Goal: Entertainment & Leisure: Browse casually

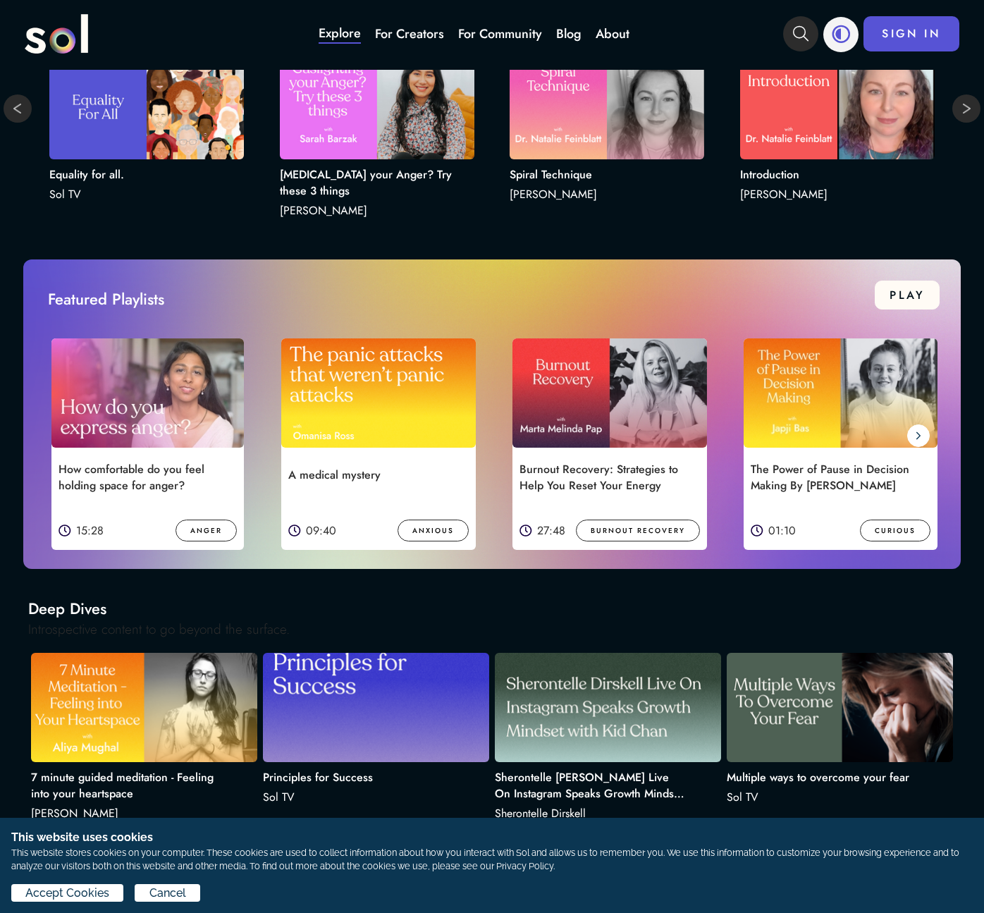
scroll to position [897, 0]
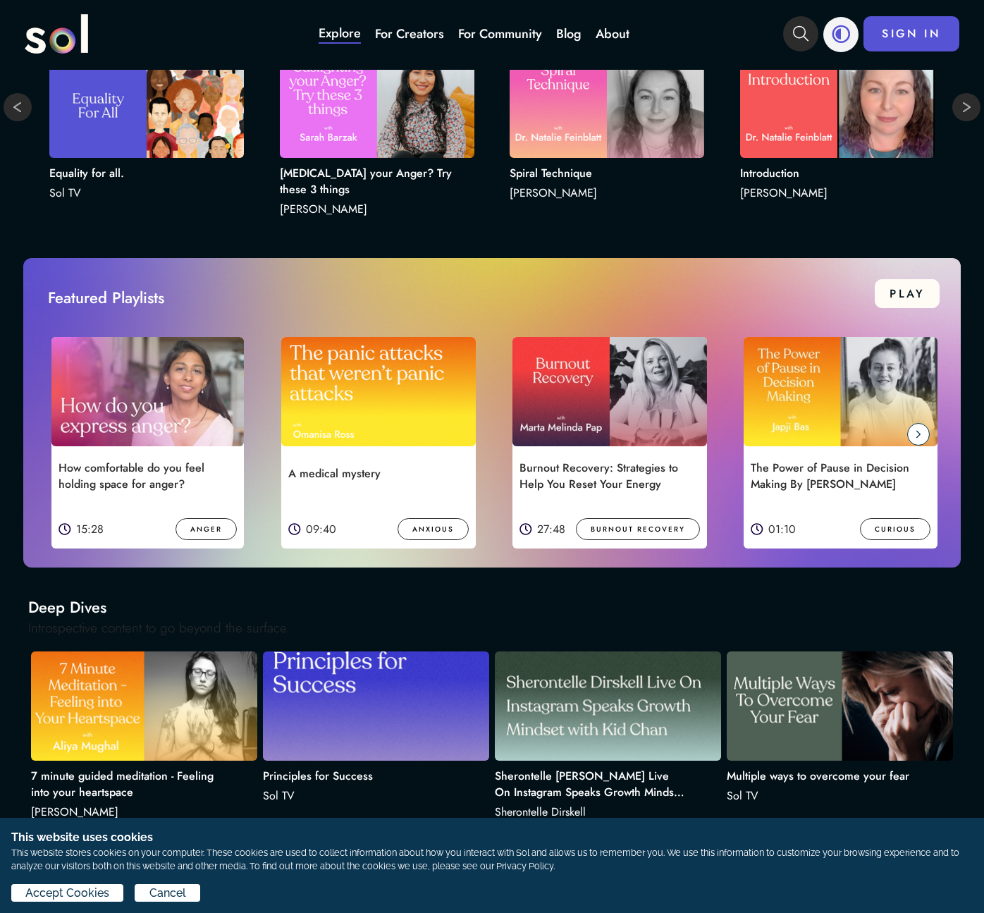
click at [917, 435] on icon at bounding box center [918, 433] width 6 height 11
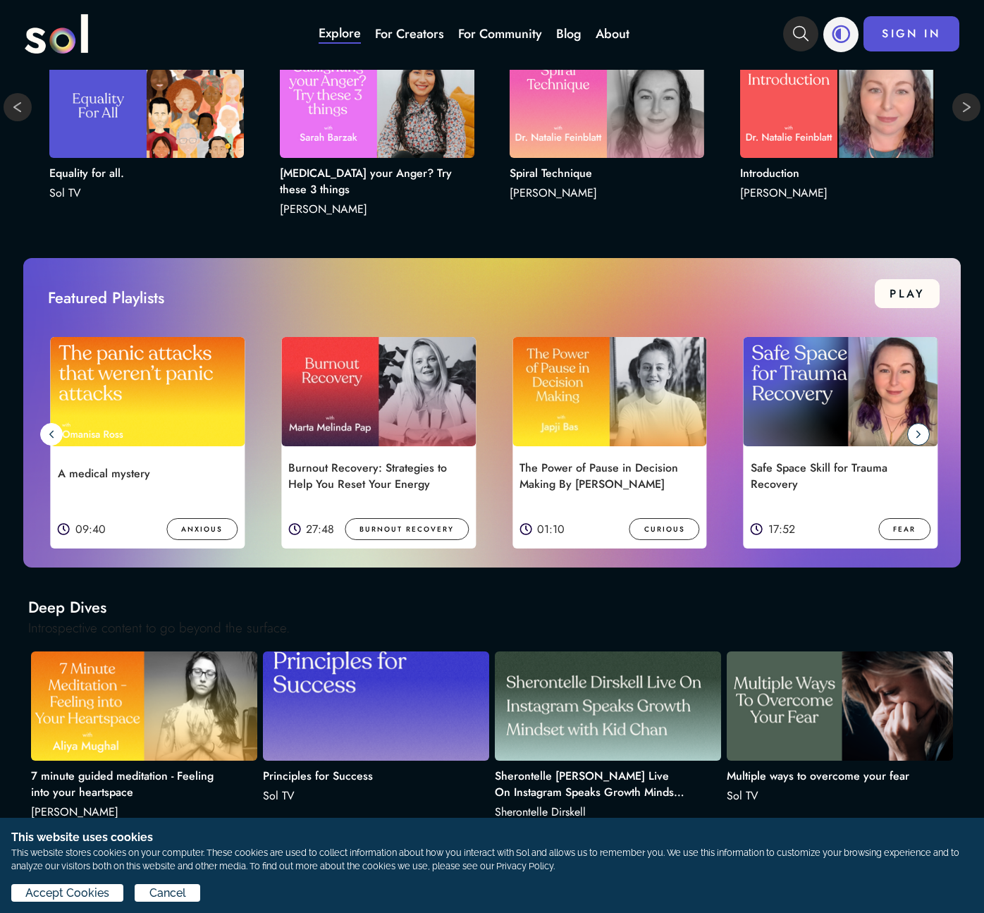
click at [917, 435] on icon at bounding box center [918, 433] width 6 height 11
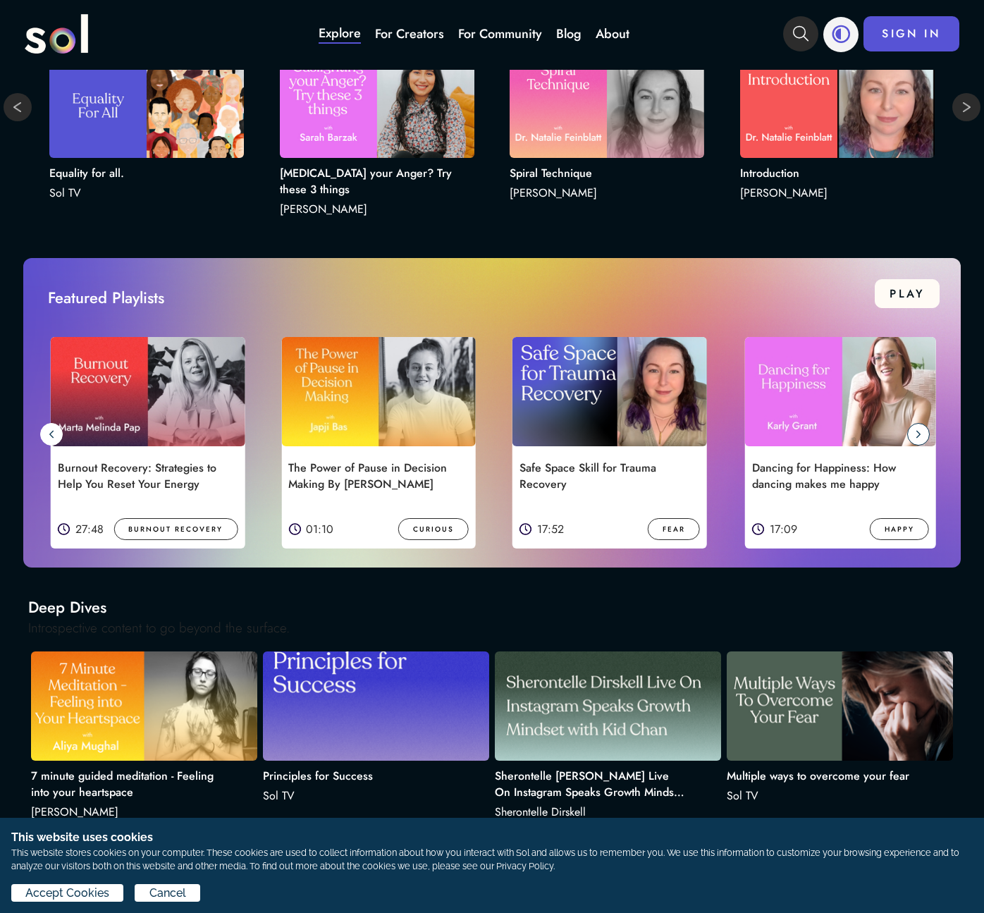
click at [917, 435] on icon at bounding box center [918, 433] width 6 height 11
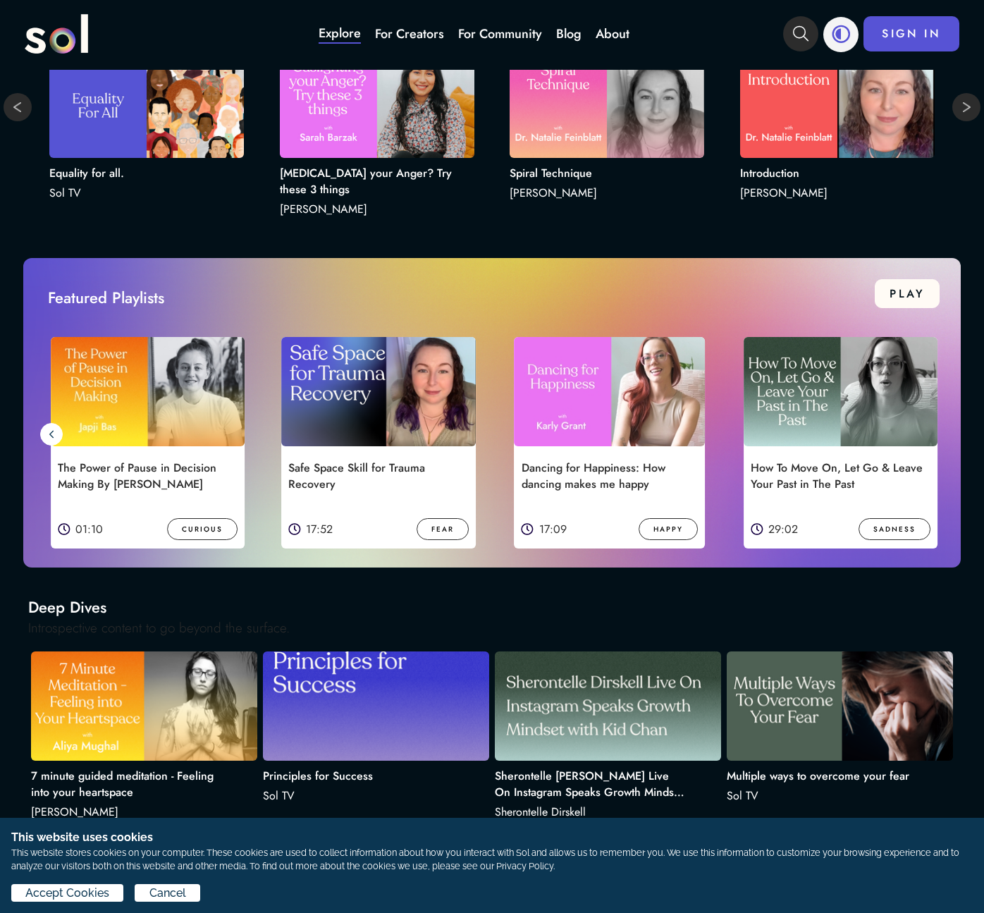
click at [917, 435] on img at bounding box center [840, 391] width 194 height 109
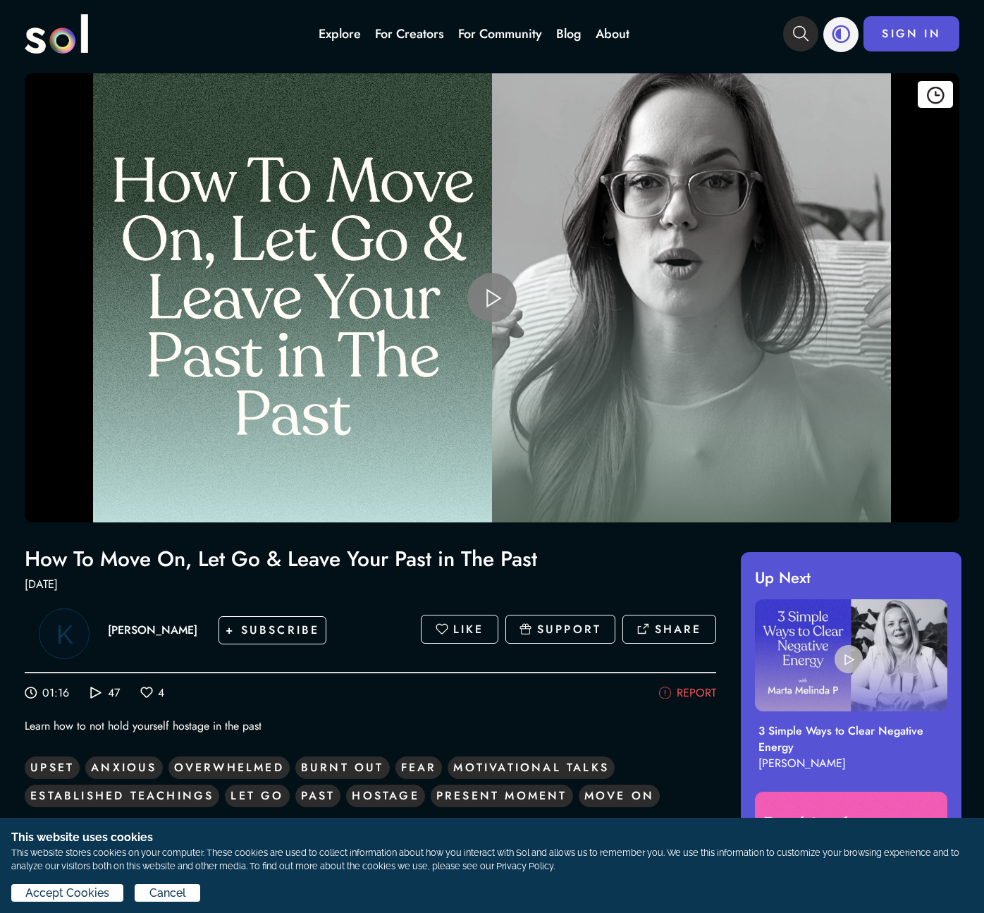
click at [492, 297] on span "Video Player" at bounding box center [492, 297] width 0 height 0
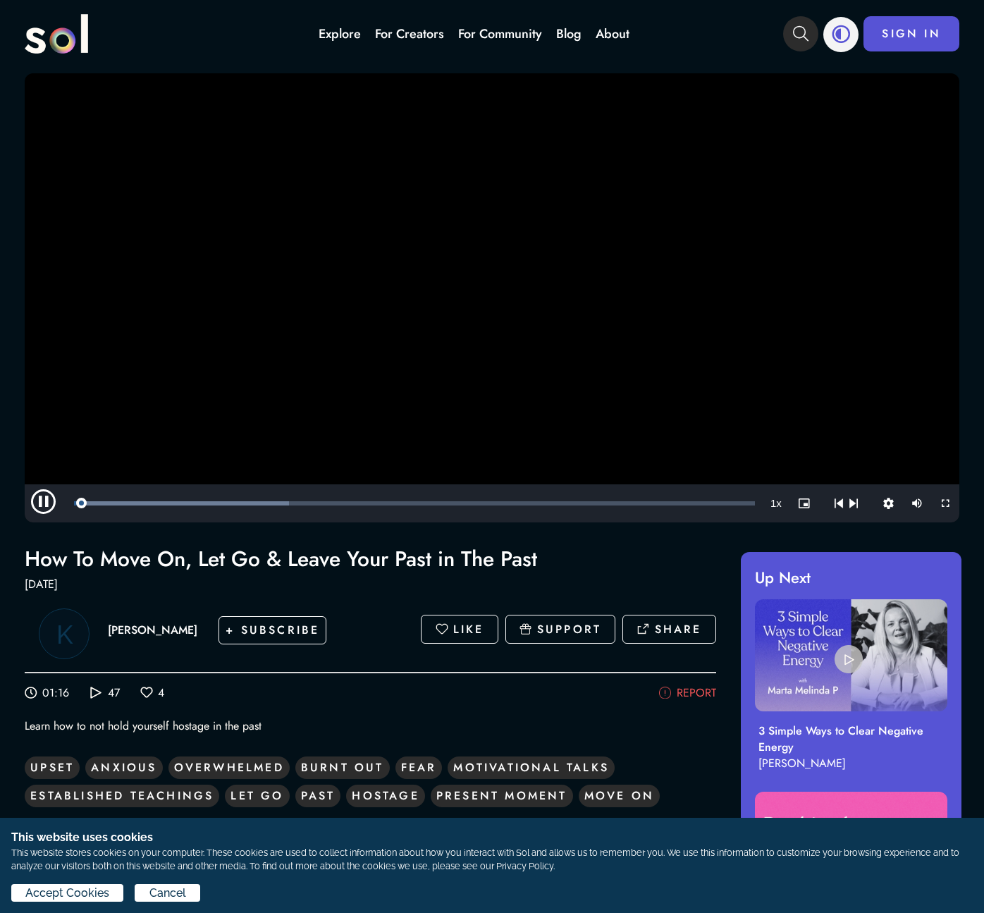
click at [500, 285] on video "Video Player" at bounding box center [492, 297] width 934 height 449
click at [564, 629] on p "SUPPORT" at bounding box center [569, 629] width 64 height 16
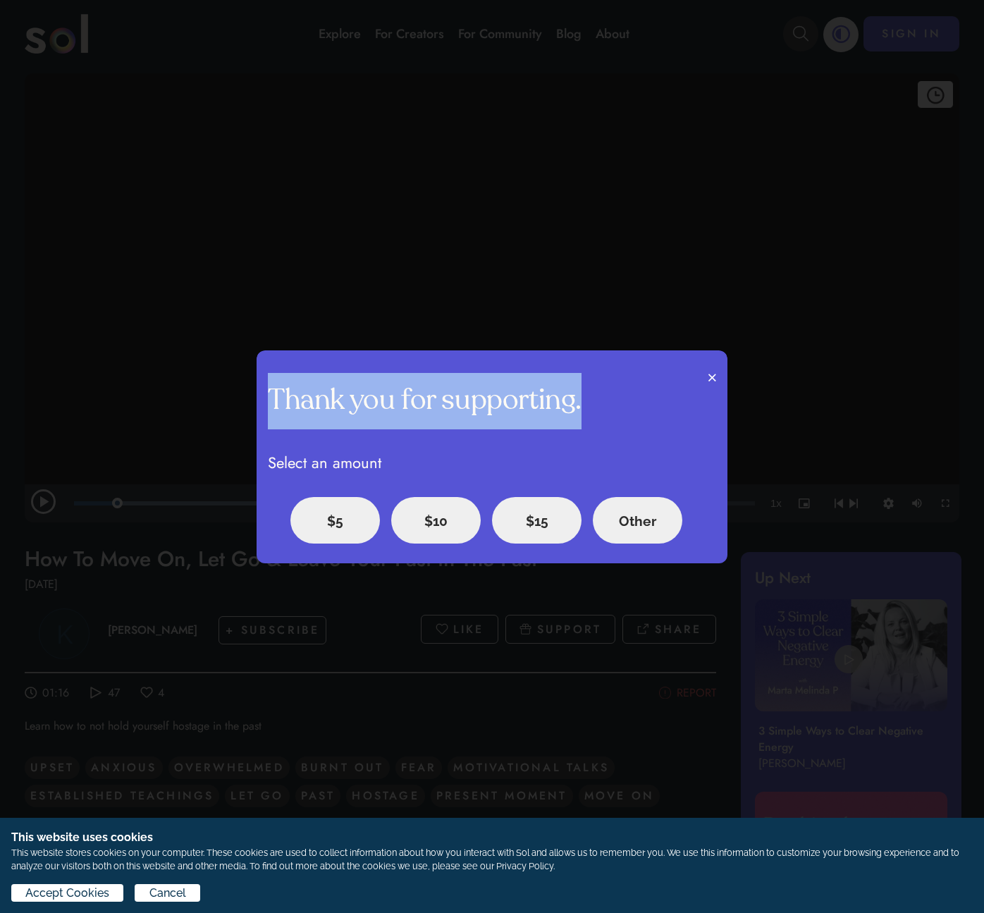
drag, startPoint x: 272, startPoint y: 402, endPoint x: 643, endPoint y: 405, distance: 370.7
click at [643, 407] on div "Thank you for supporting. Select an amount" at bounding box center [491, 416] width 471 height 132
click at [643, 405] on div "Thank you for supporting. Select an amount" at bounding box center [491, 416] width 471 height 132
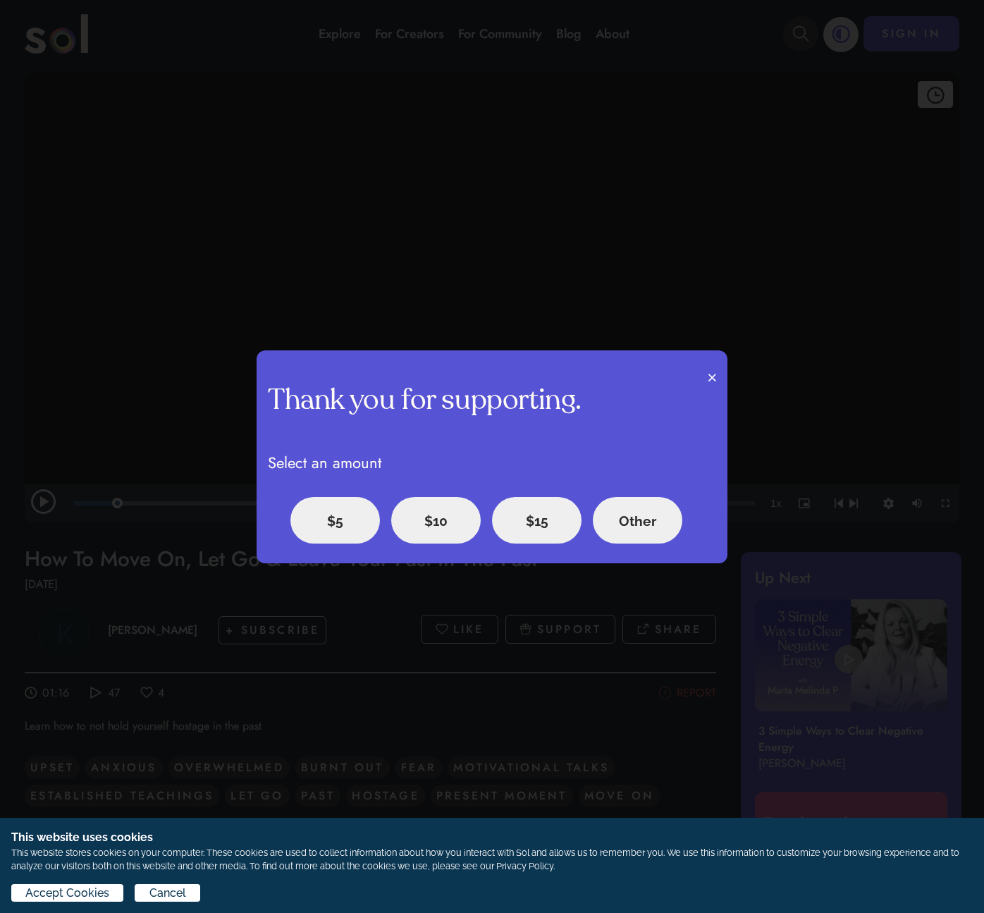
click at [712, 378] on icon "button" at bounding box center [712, 377] width 8 height 12
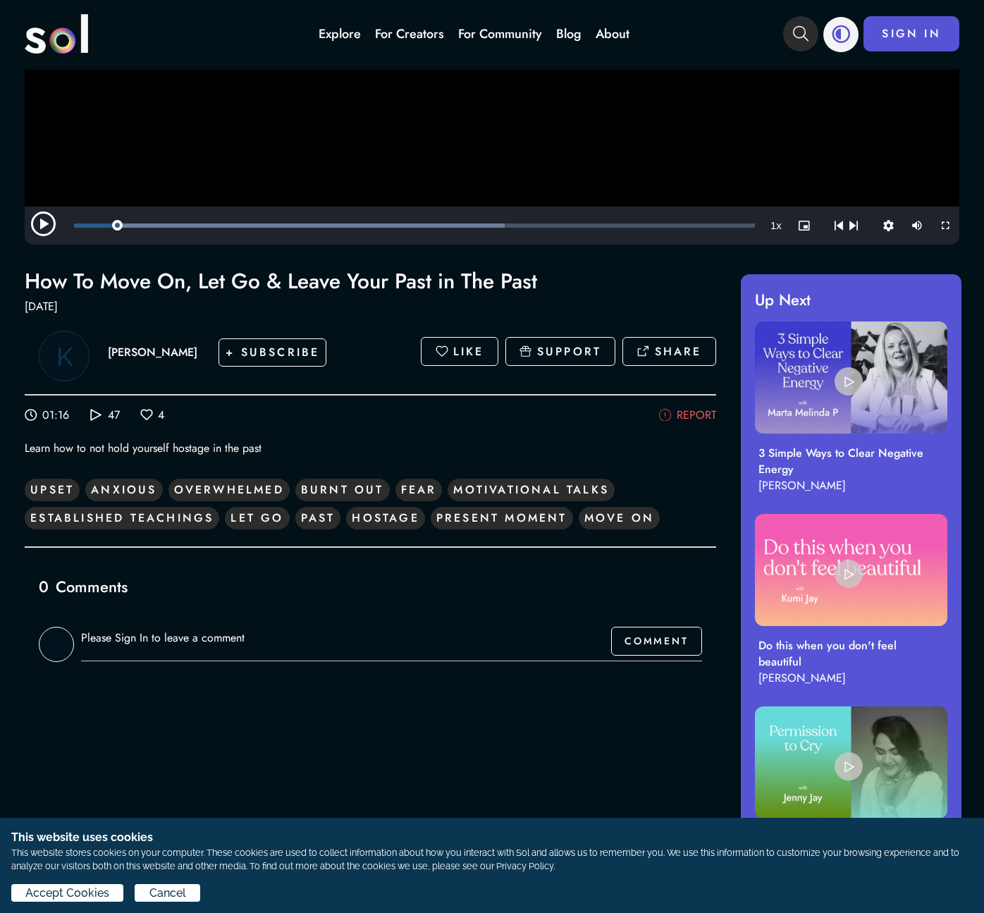
scroll to position [347, 0]
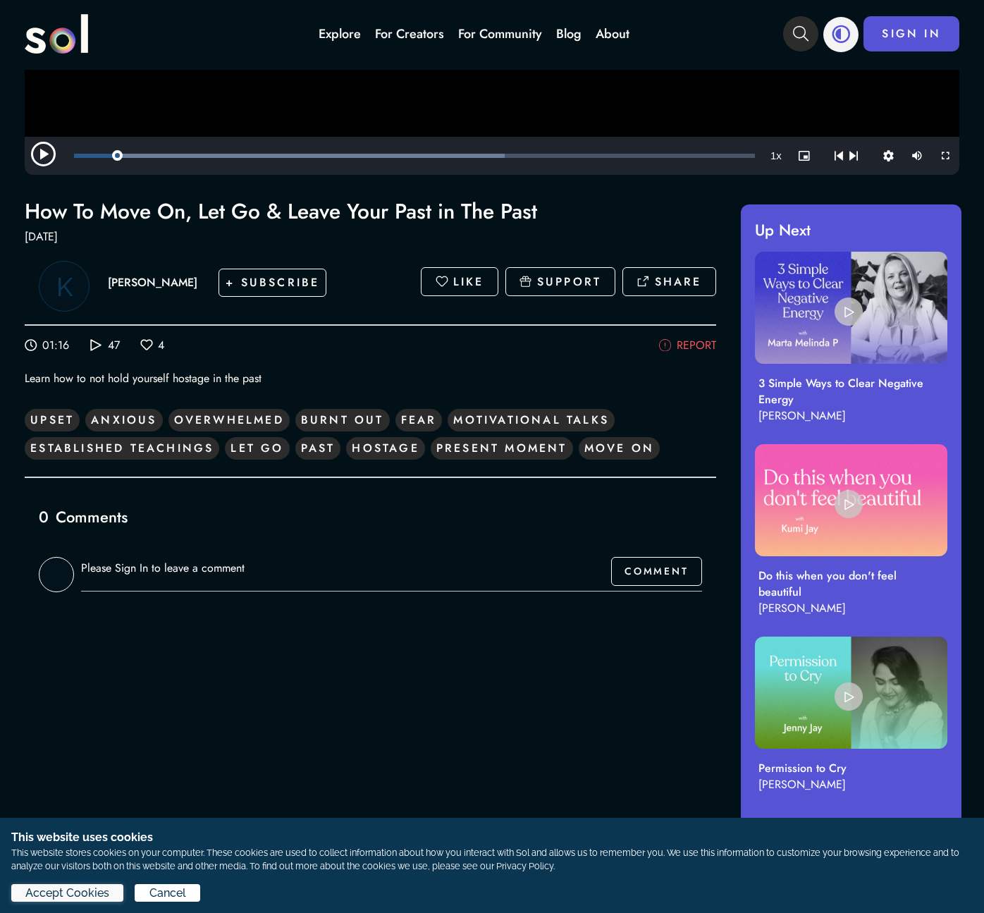
click at [74, 891] on span "Accept Cookies" at bounding box center [67, 892] width 84 height 17
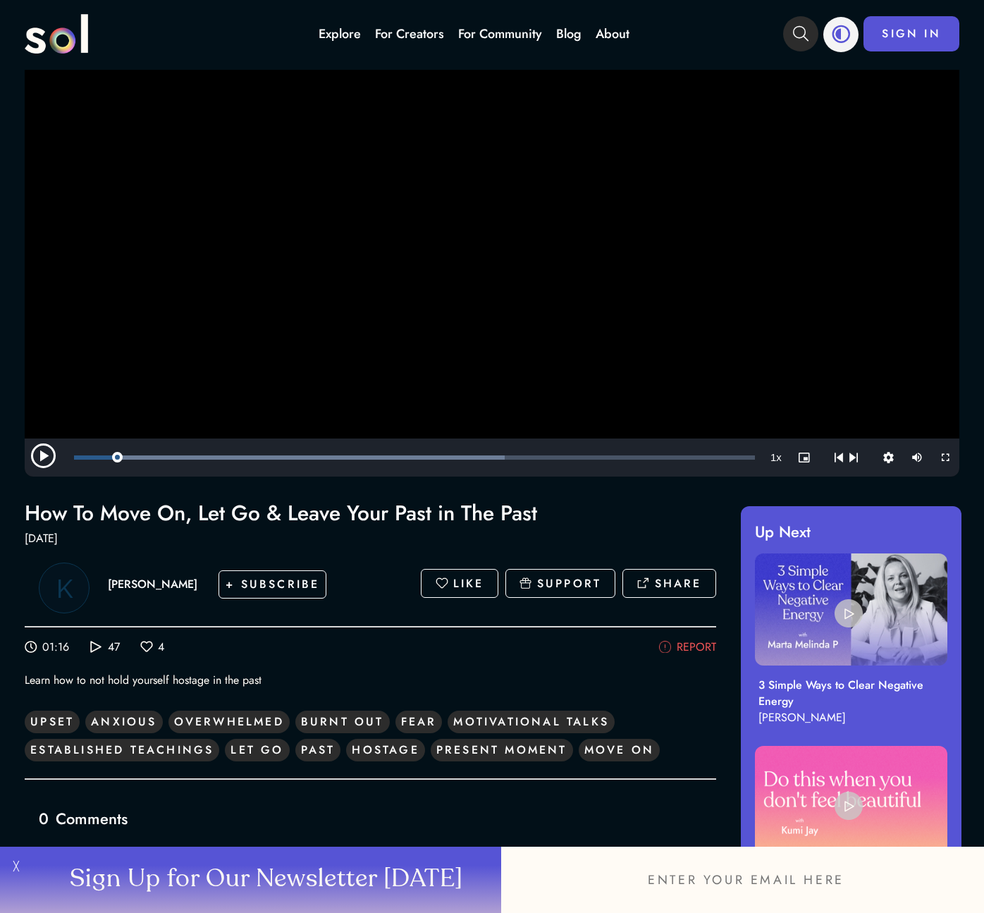
scroll to position [0, 0]
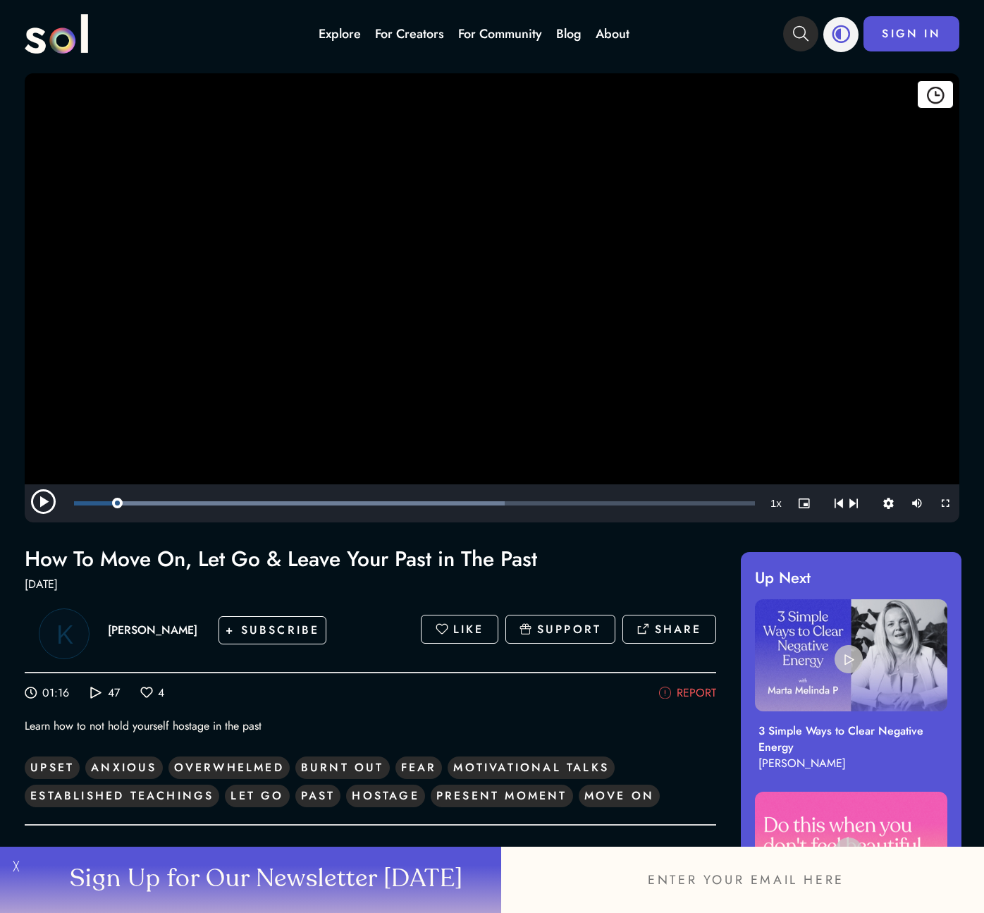
click at [416, 38] on link "For Creators" at bounding box center [409, 34] width 69 height 18
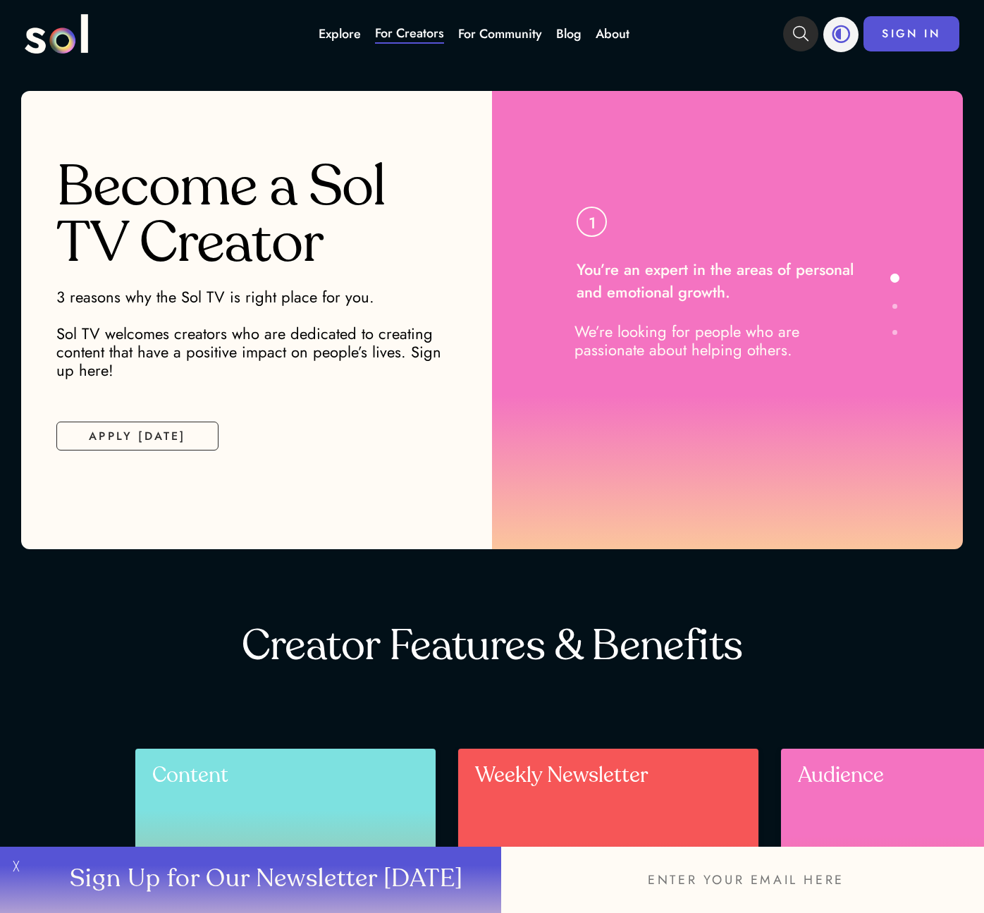
scroll to position [21, 0]
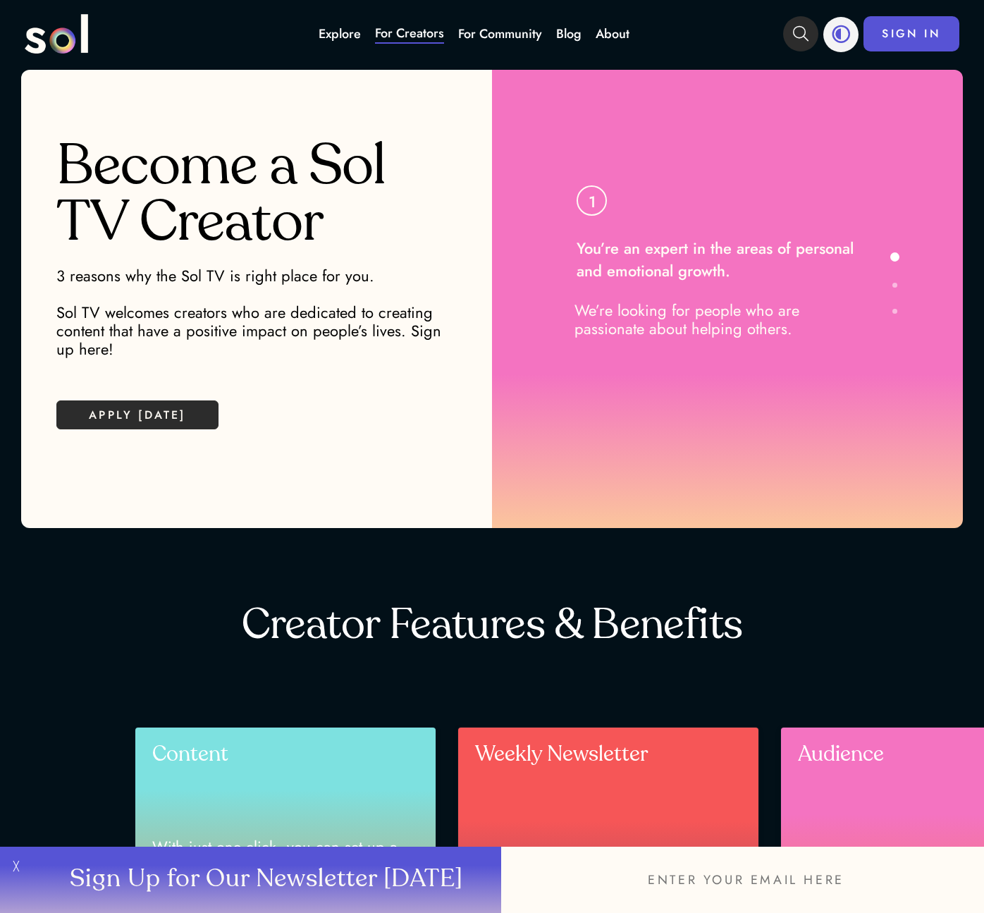
click at [158, 424] on button "APPLY [DATE]" at bounding box center [137, 414] width 162 height 29
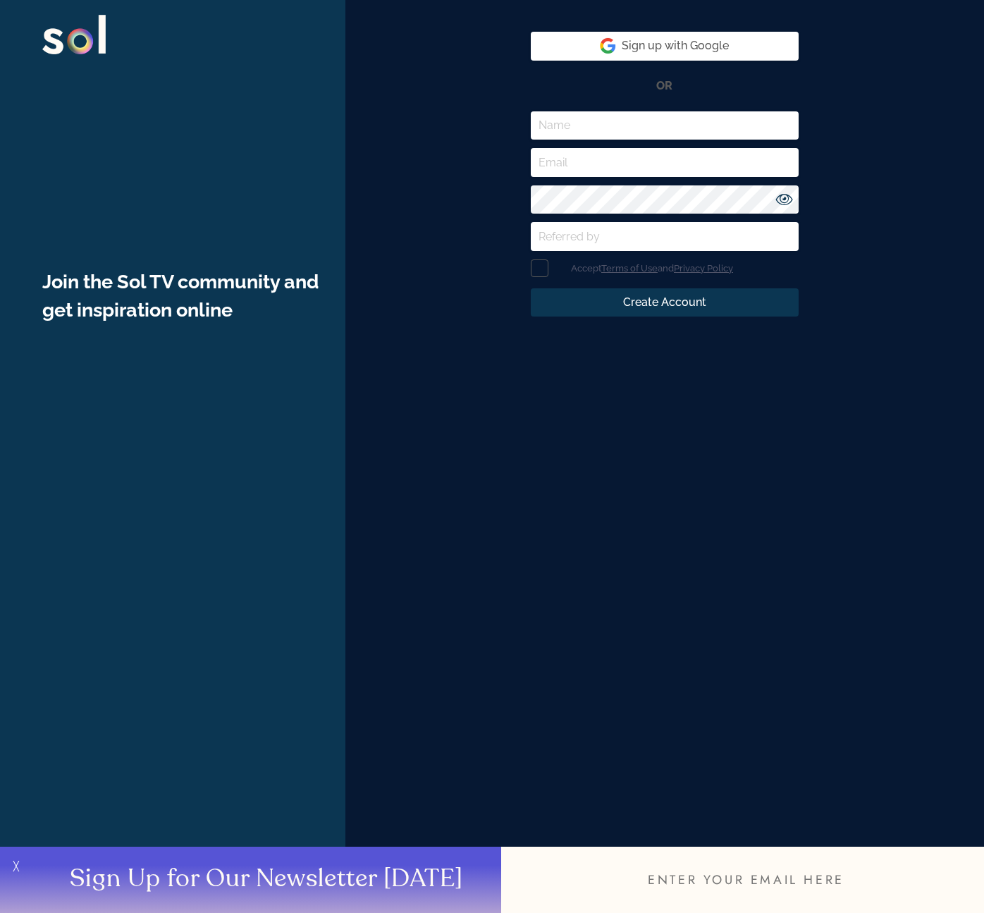
click at [15, 869] on button "╳" at bounding box center [14, 879] width 28 height 66
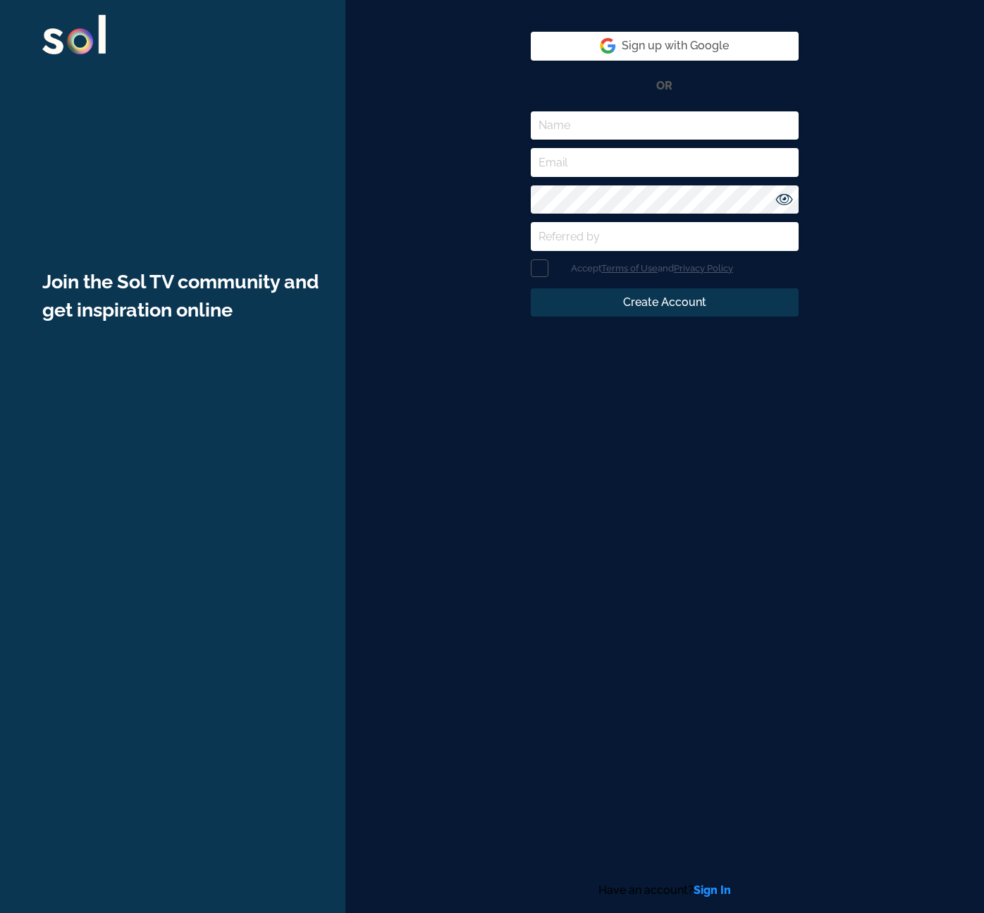
drag, startPoint x: 587, startPoint y: 886, endPoint x: 786, endPoint y: 886, distance: 198.7
click at [786, 886] on div "Have an account? Sign In" at bounding box center [665, 890] width 268 height 17
click at [95, 25] on img at bounding box center [73, 34] width 63 height 39
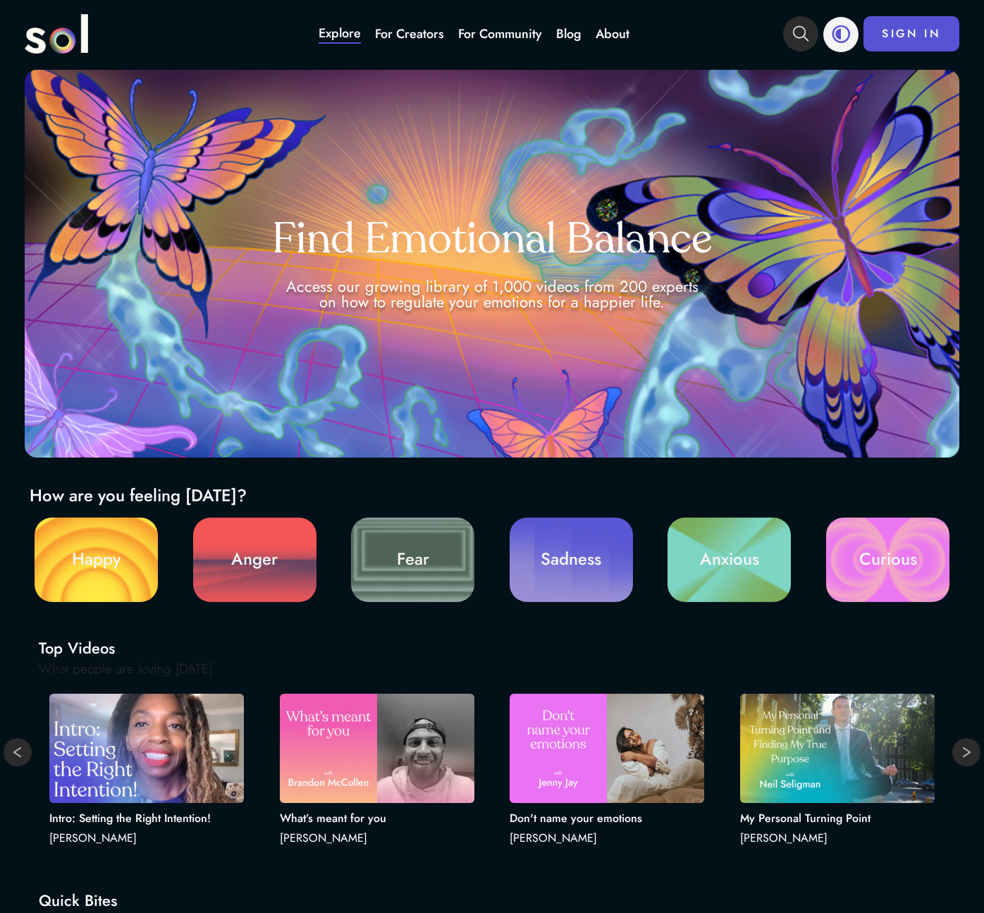
click at [837, 38] on icon "main navigation" at bounding box center [840, 34] width 18 height 18
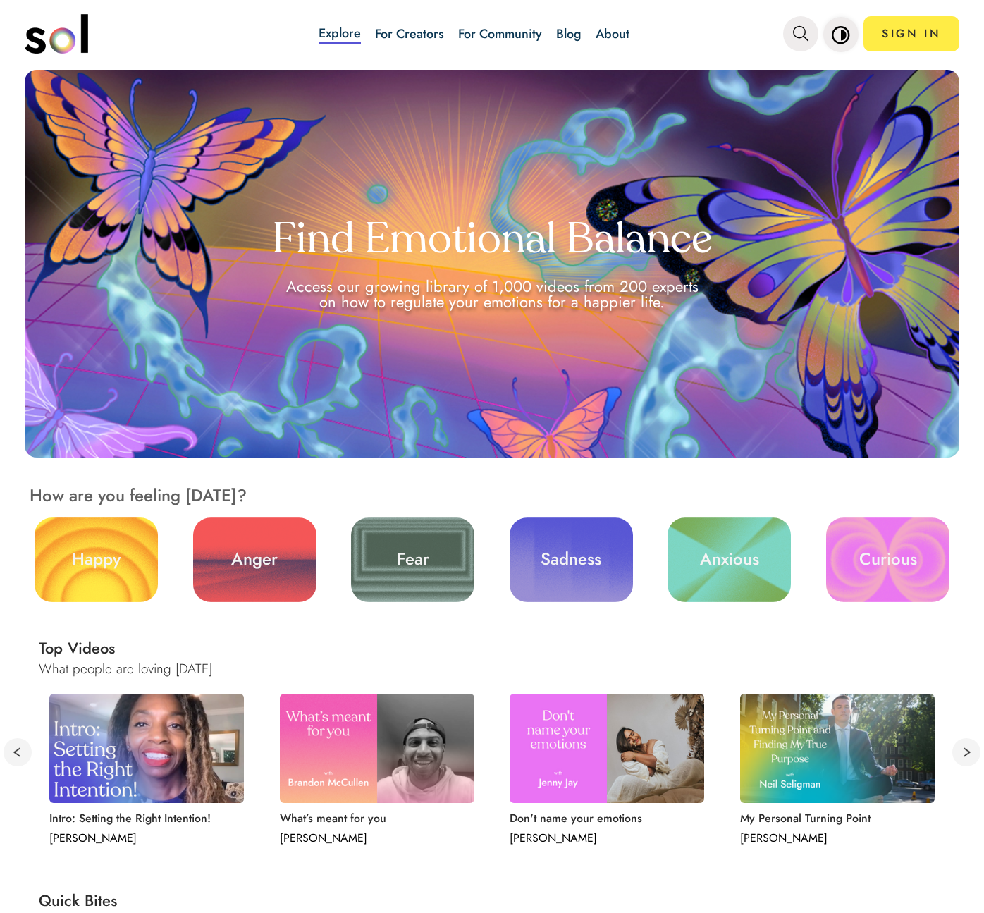
click at [837, 38] on icon "main navigation" at bounding box center [840, 34] width 18 height 18
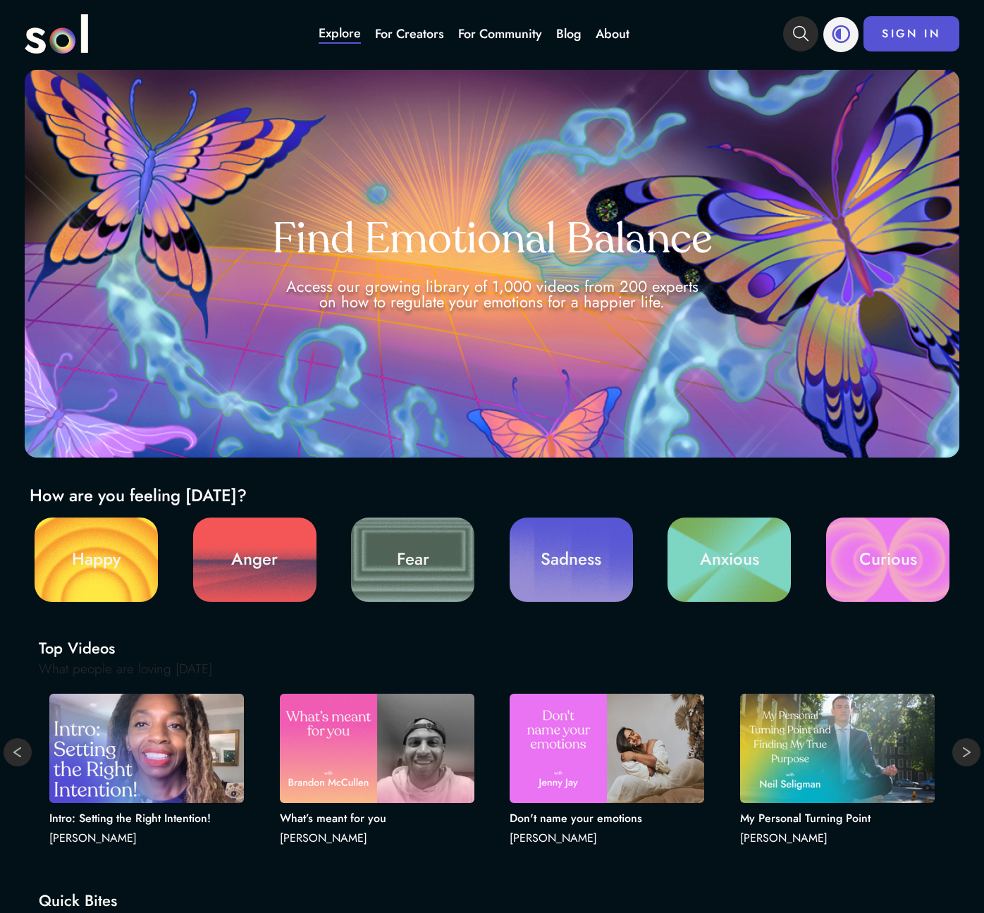
click at [491, 37] on link "For Community" at bounding box center [500, 34] width 84 height 18
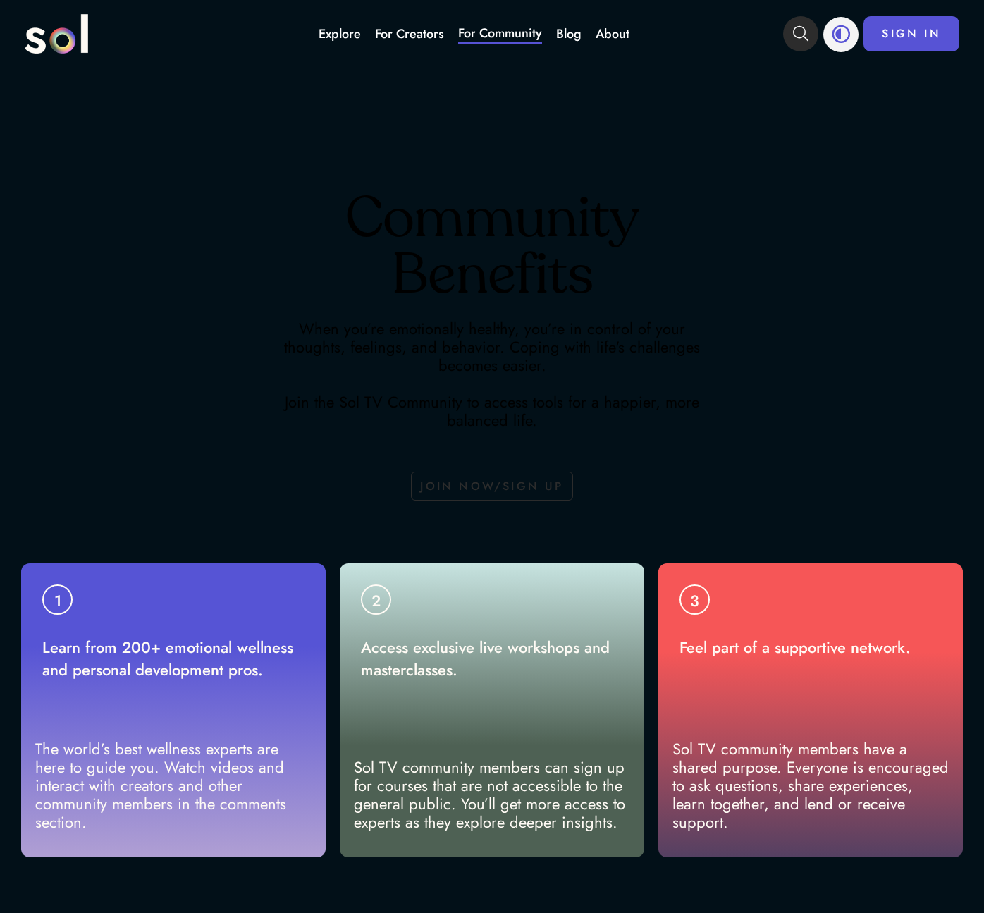
scroll to position [21, 0]
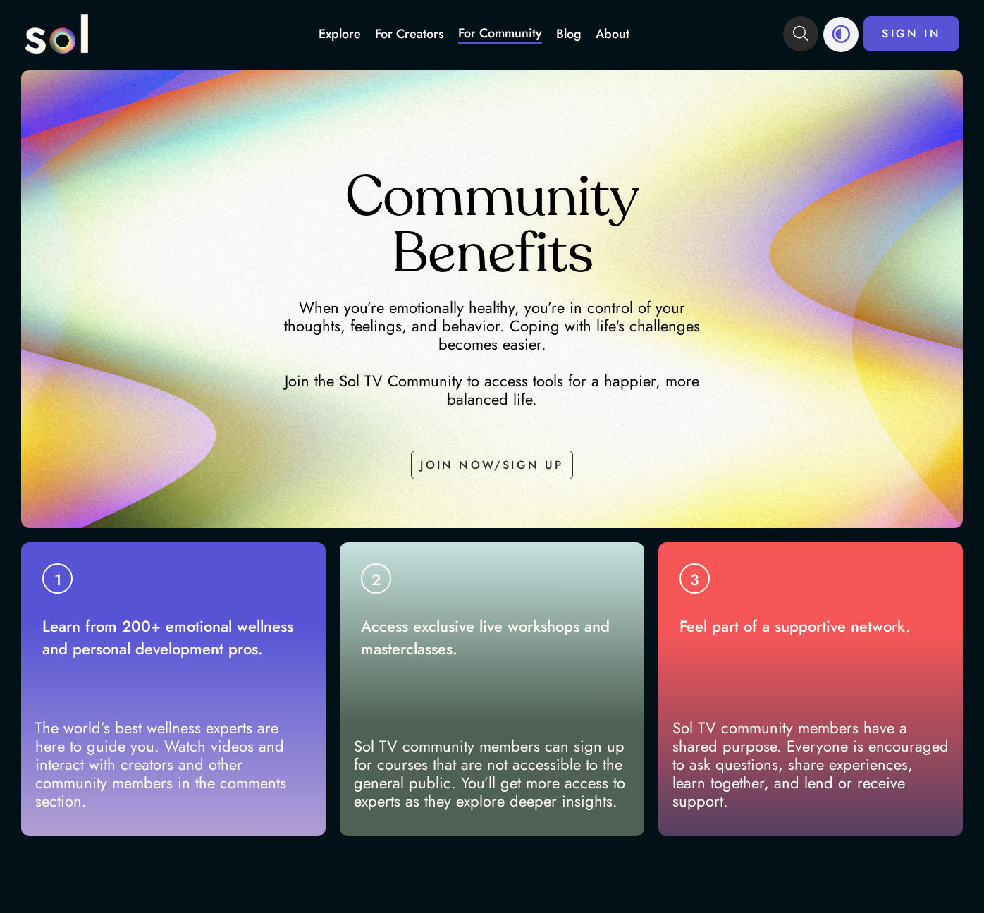
click at [570, 35] on link "Blog" at bounding box center [568, 34] width 25 height 18
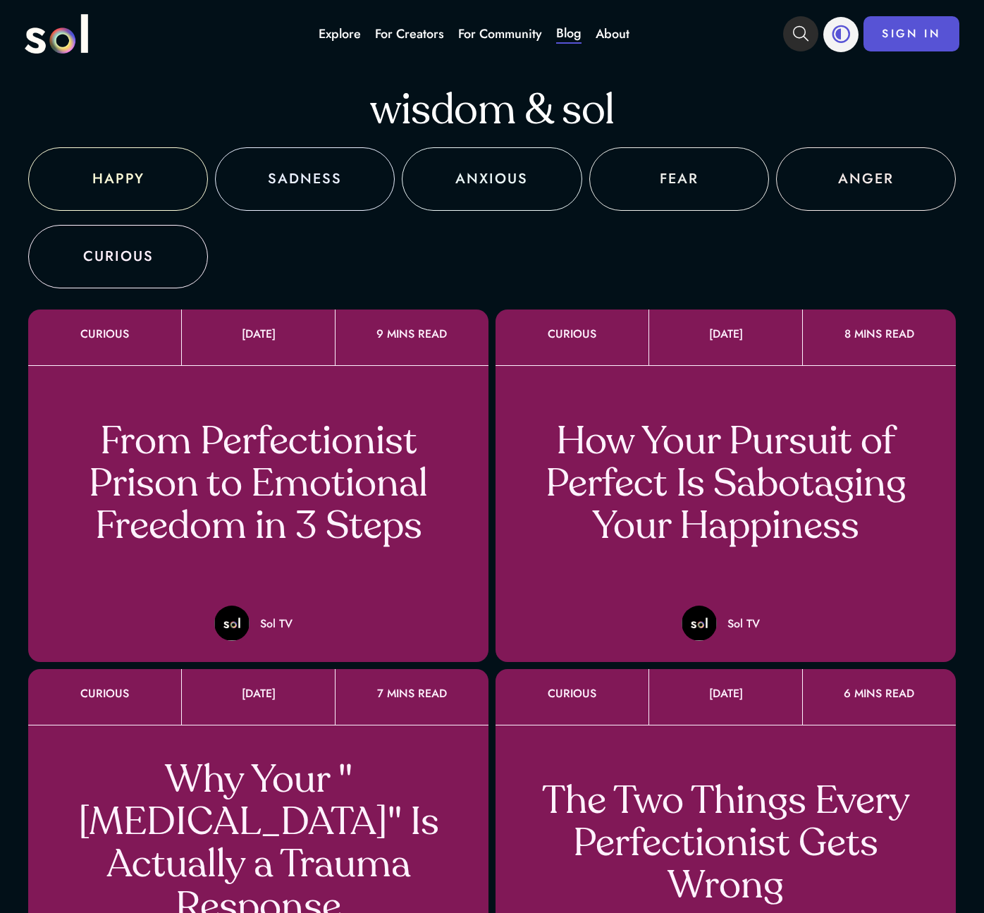
click at [495, 200] on div "ANXIOUS" at bounding box center [492, 178] width 180 height 63
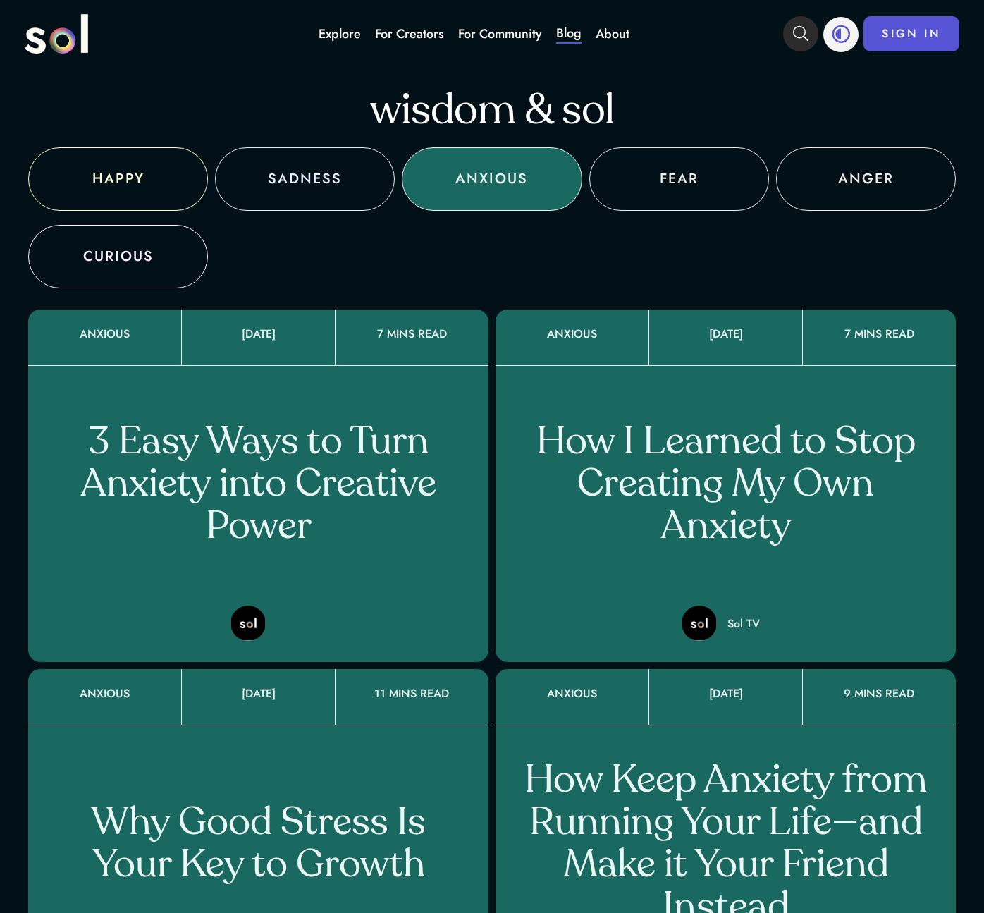
click at [637, 205] on div "FEAR" at bounding box center [679, 178] width 180 height 63
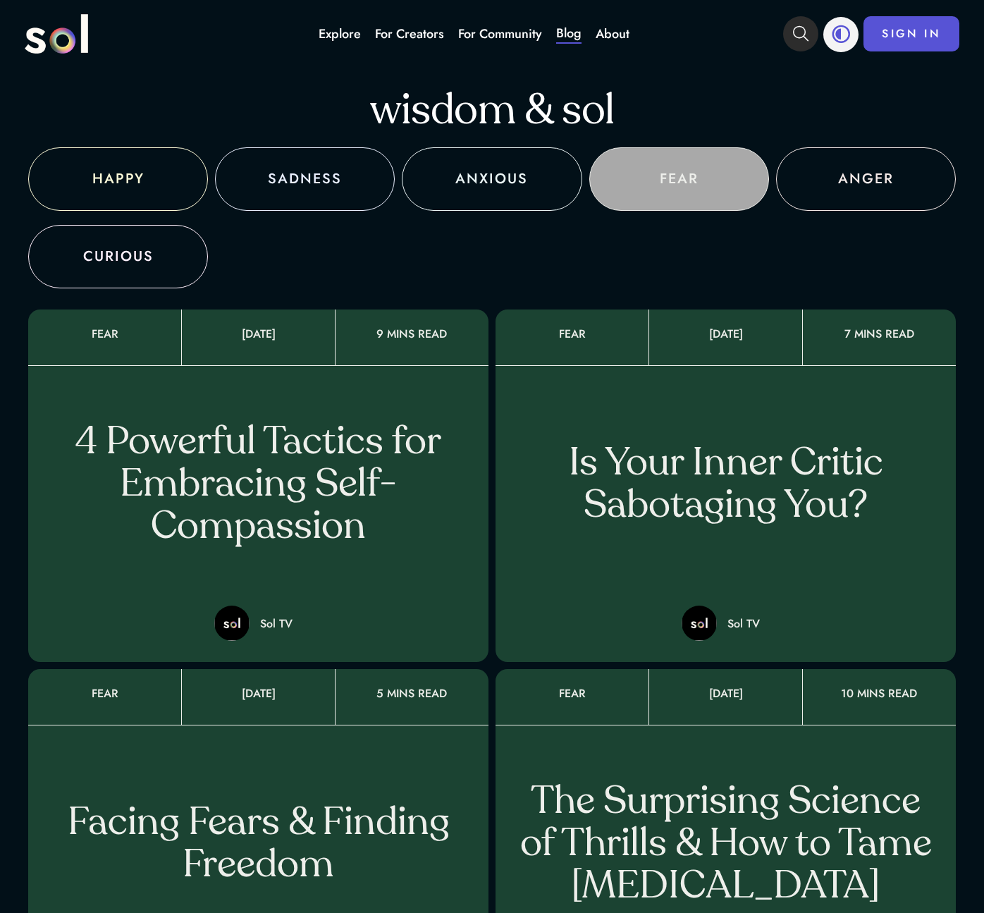
click at [846, 199] on div "ANGER" at bounding box center [866, 178] width 180 height 63
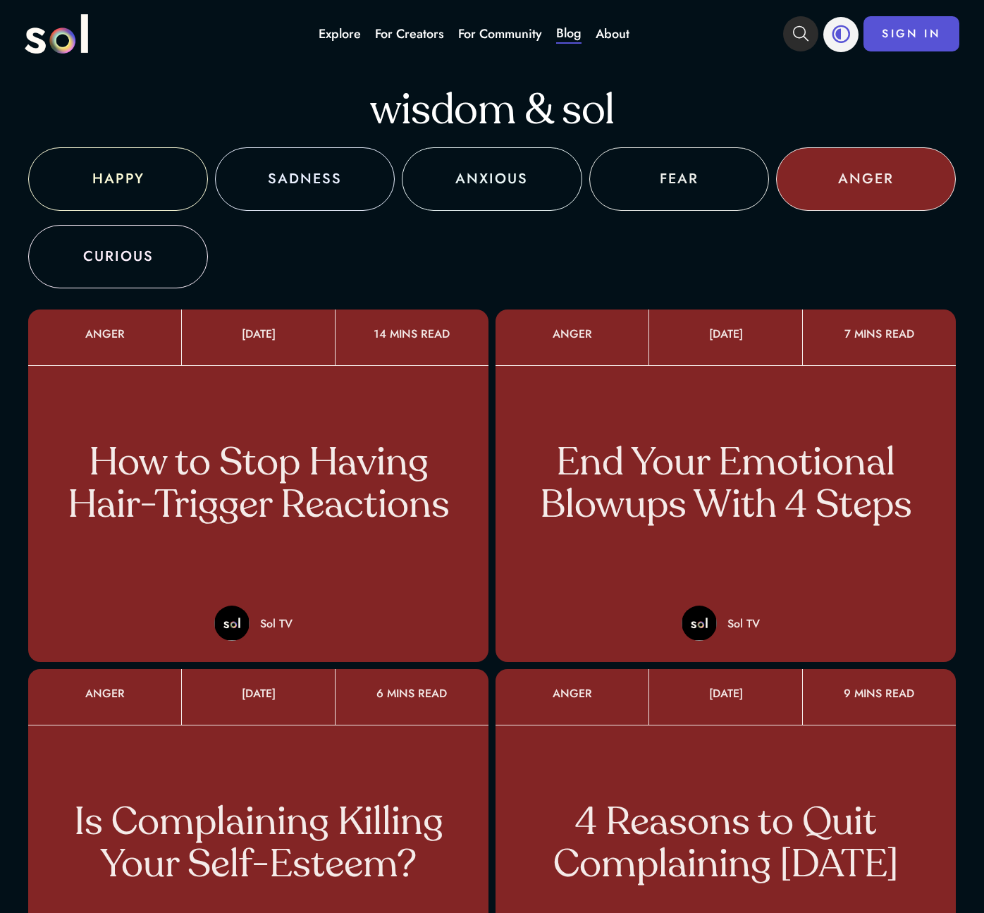
click at [262, 206] on div "SADNESS" at bounding box center [305, 178] width 180 height 63
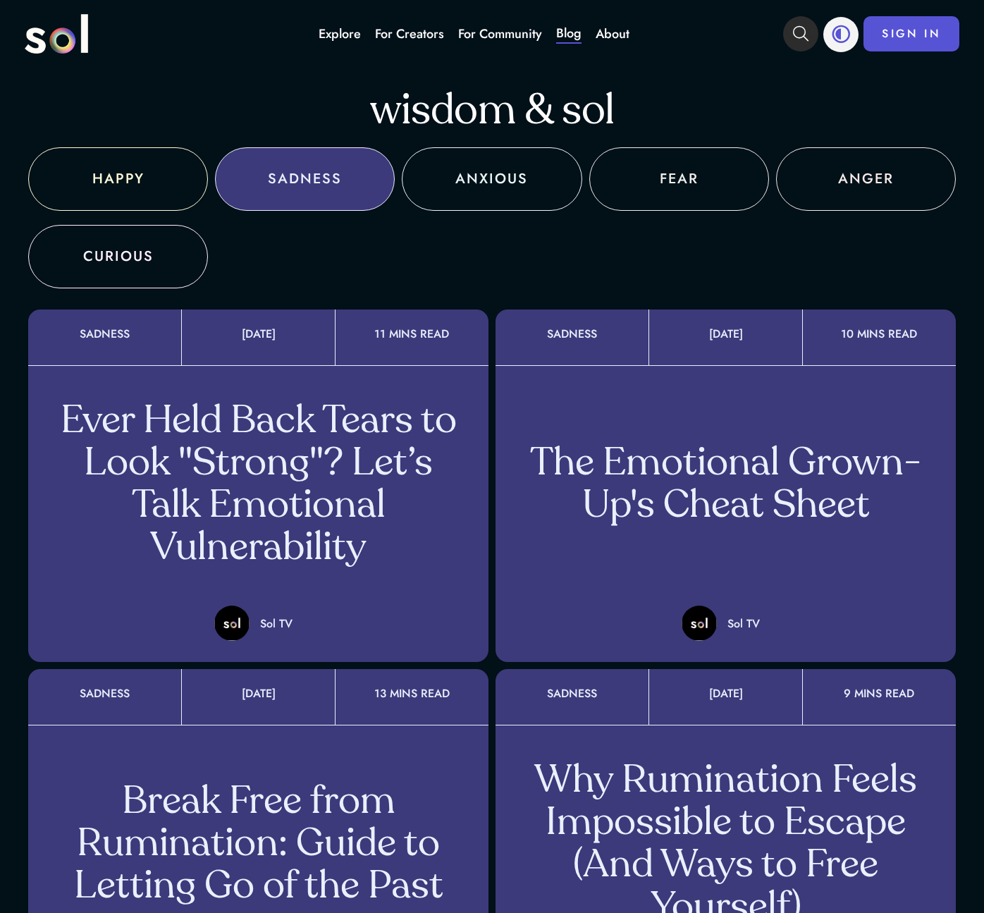
click at [132, 189] on div "HAPPY" at bounding box center [118, 178] width 52 height 21
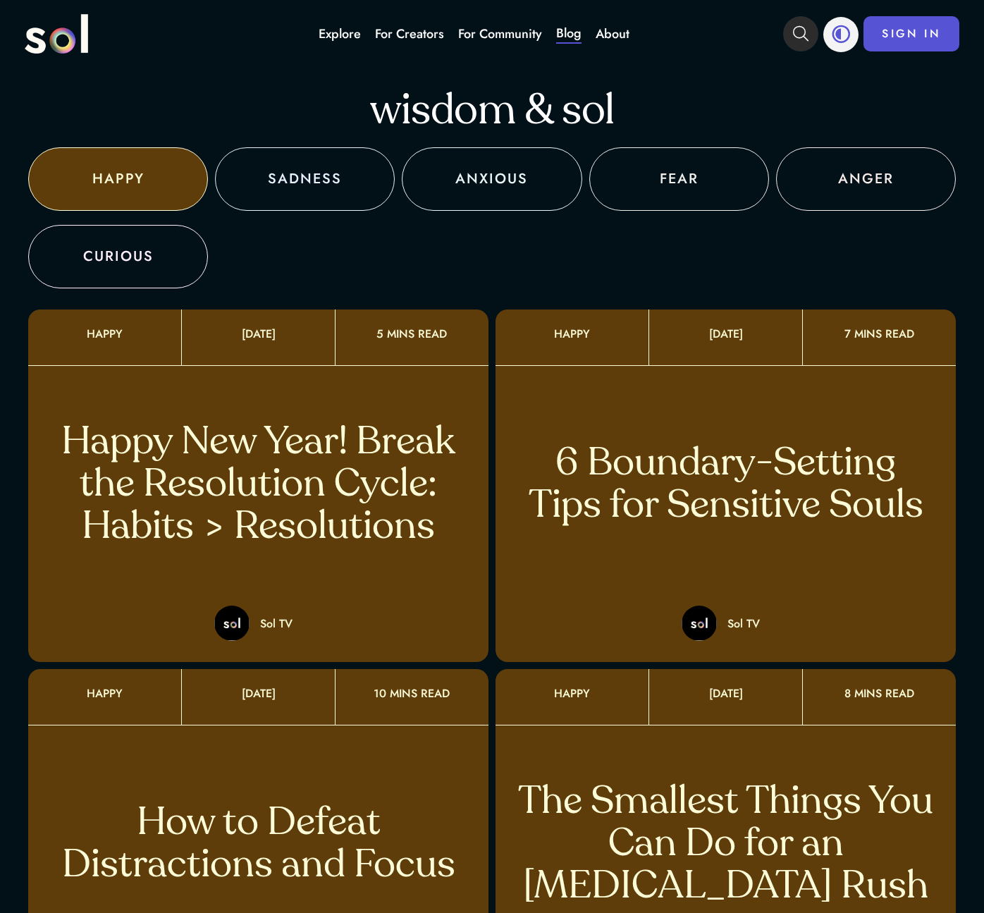
click at [131, 253] on div "CURIOUS" at bounding box center [118, 256] width 70 height 21
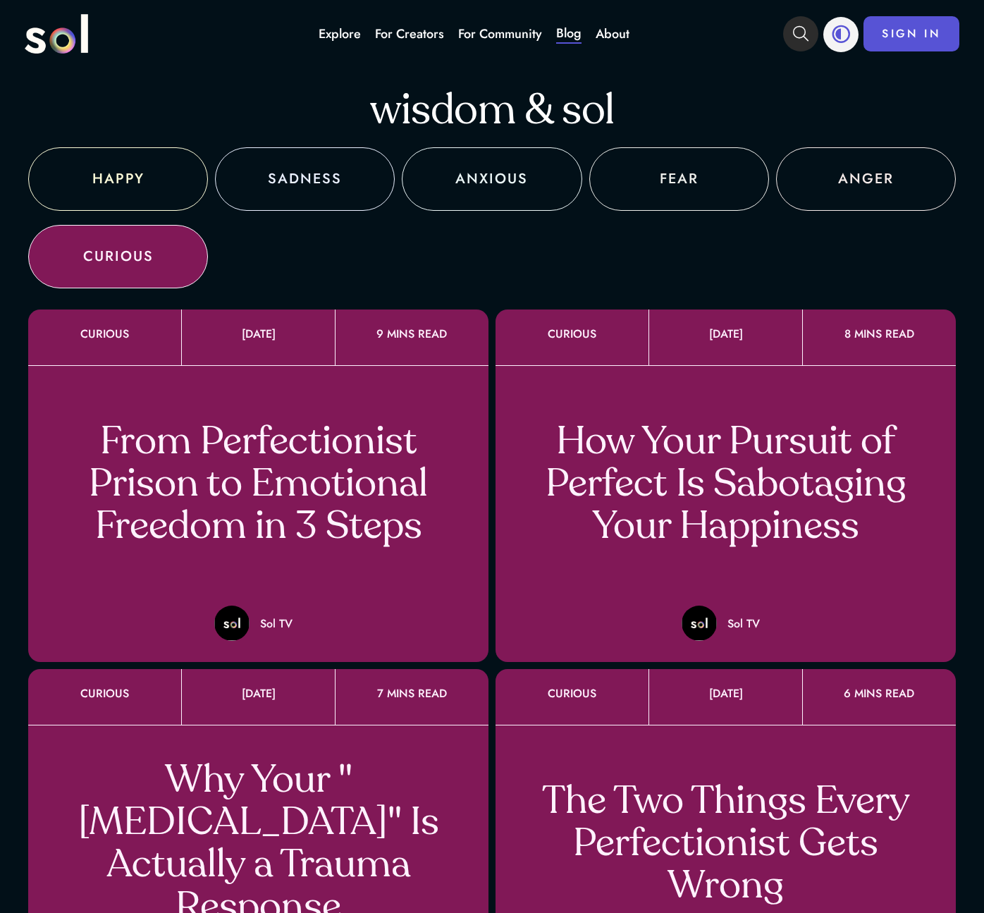
click at [614, 31] on link "About" at bounding box center [612, 34] width 34 height 18
